Goal: Task Accomplishment & Management: Use online tool/utility

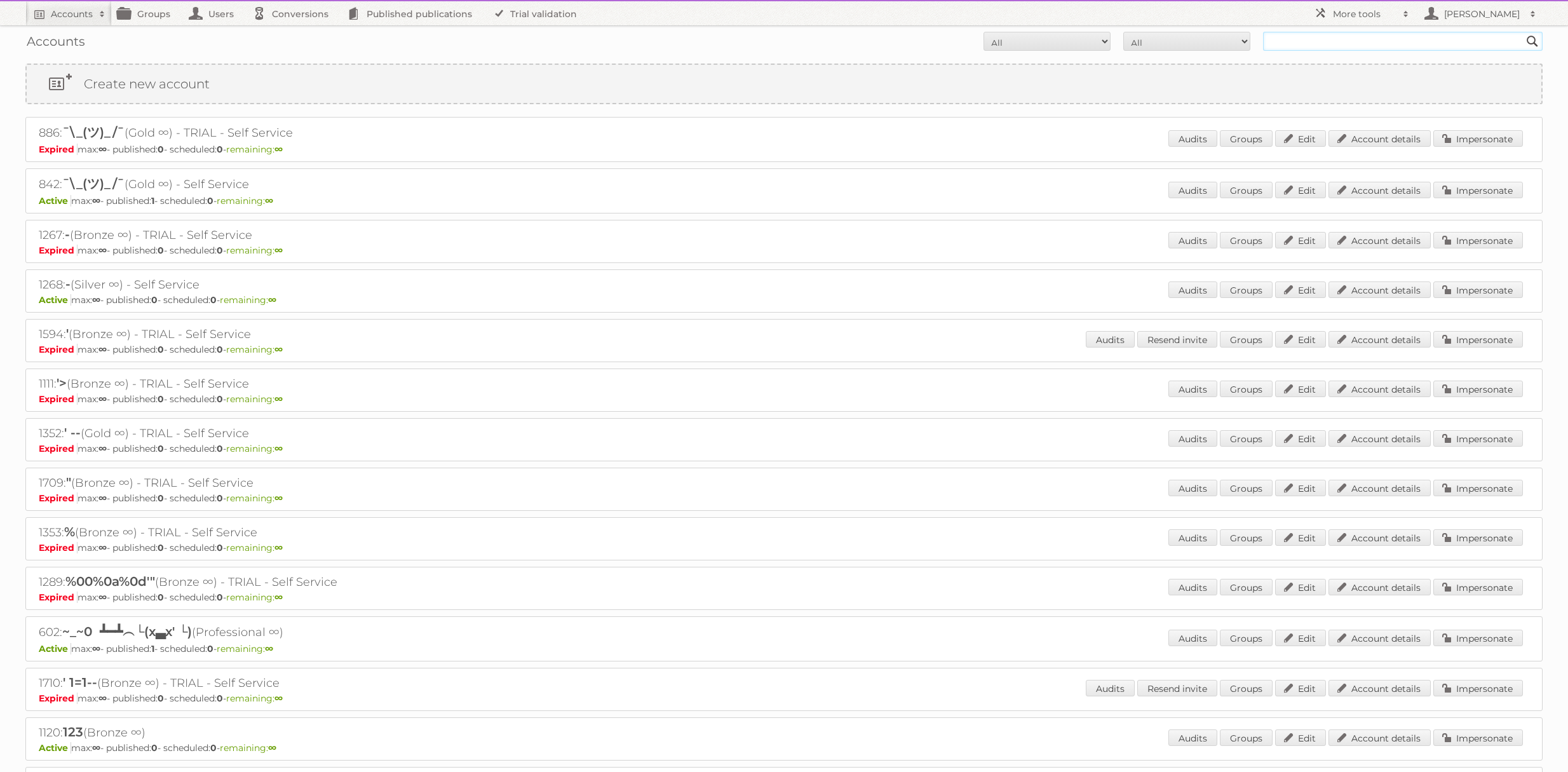
click at [1317, 46] on input "text" at bounding box center [1403, 41] width 280 height 19
type input "[PERSON_NAME]"
click at [1523, 32] on input "Search" at bounding box center [1533, 41] width 19 height 19
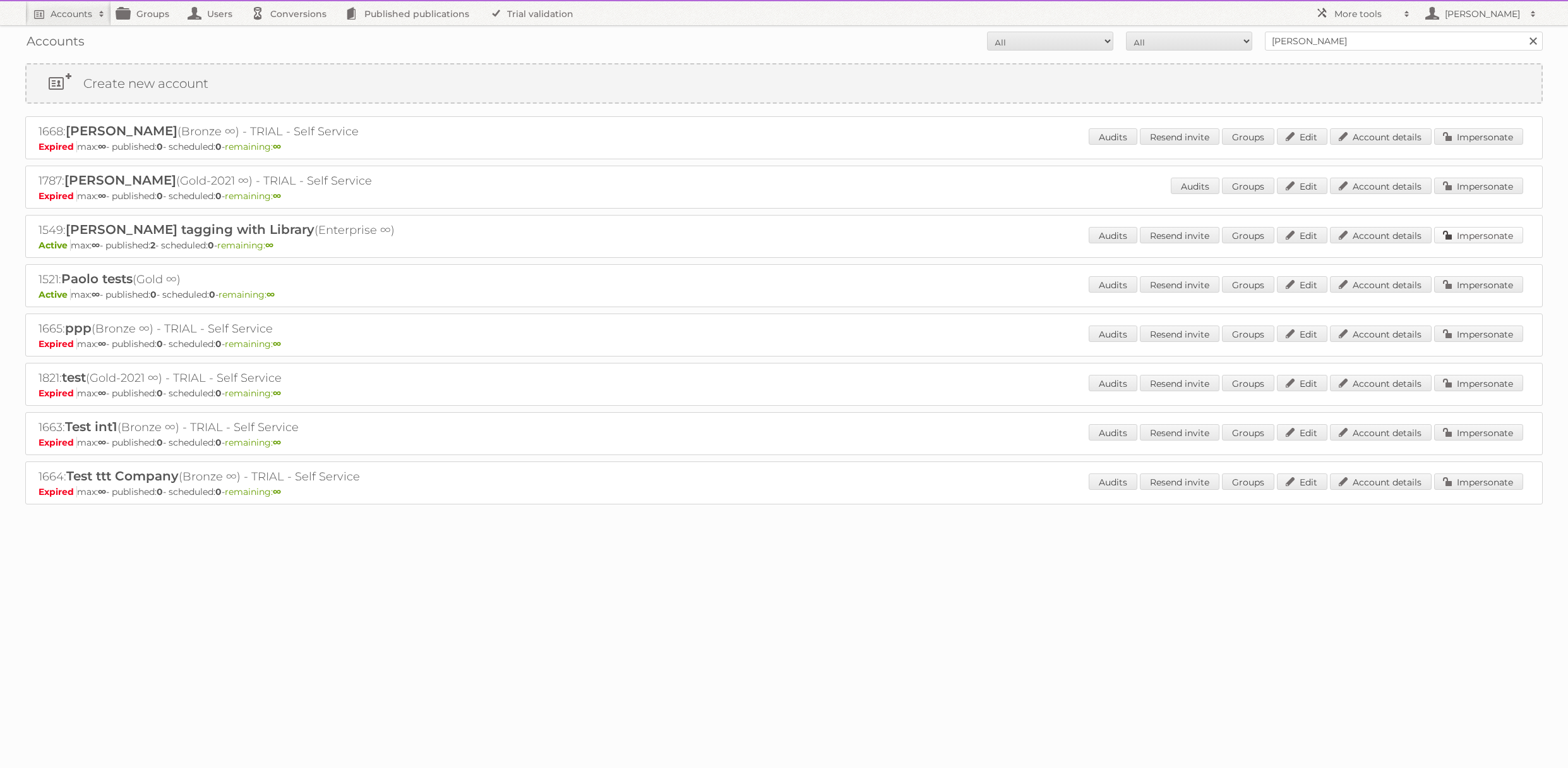
click at [1484, 235] on link "Impersonate" at bounding box center [1478, 234] width 89 height 16
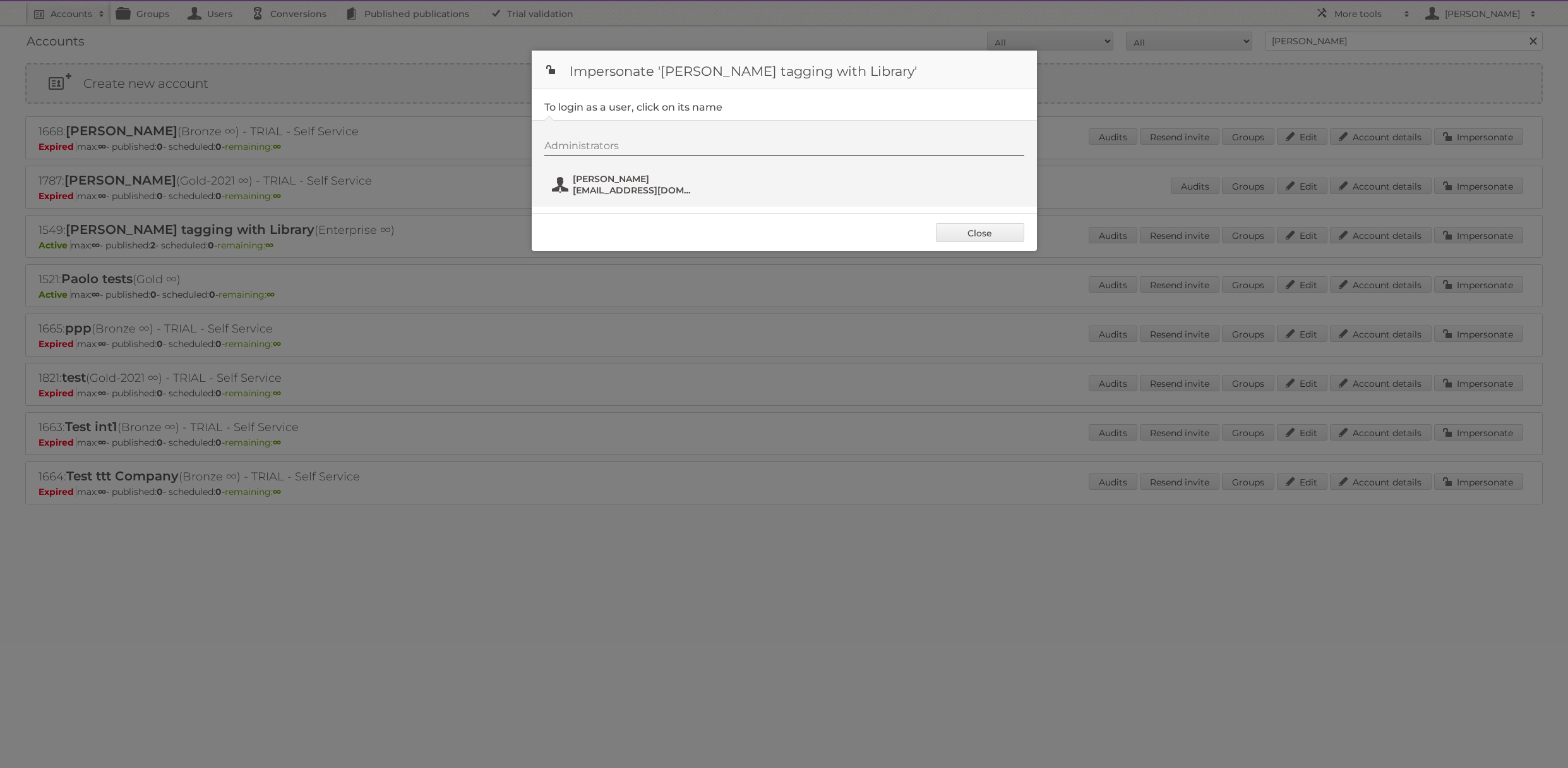
click at [616, 185] on span "[EMAIL_ADDRESS][DOMAIN_NAME]" at bounding box center [633, 191] width 123 height 11
